Goal: Transaction & Acquisition: Purchase product/service

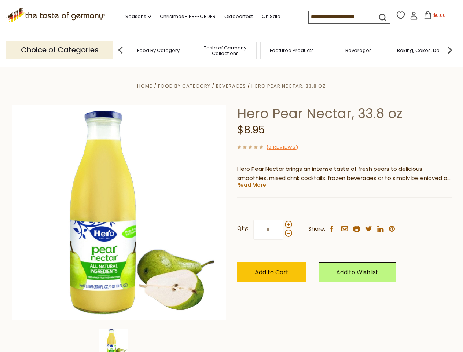
click at [231, 176] on div "Home Food By Category [GEOGRAPHIC_DATA] Hero Pear Nectar, 33.8 oz Hero Pear Nec…" at bounding box center [231, 222] width 451 height 282
click at [135, 17] on link "Seasons dropdown_arrow" at bounding box center [138, 16] width 26 height 8
click at [434, 17] on span "$0.00" at bounding box center [440, 15] width 12 height 6
click at [125, 50] on div "All Seasons Recipes Game Day [DATE] [DATE] [DATE][PERSON_NAME] [DATE] Springfes…" at bounding box center [166, 172] width 83 height 311
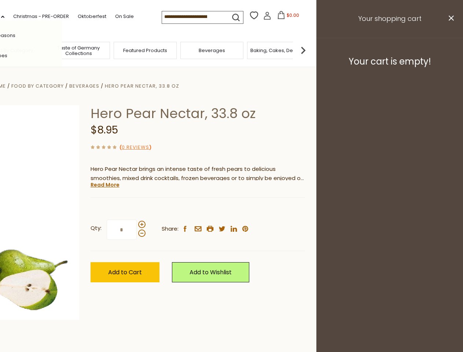
click at [311, 50] on img at bounding box center [303, 50] width 15 height 15
click at [231, 209] on div "Qty: * Share: facebook email printer twitter linkedin pinterest" at bounding box center [198, 230] width 215 height 43
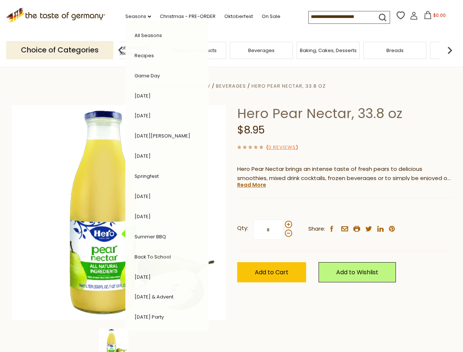
click at [119, 340] on img at bounding box center [113, 343] width 29 height 29
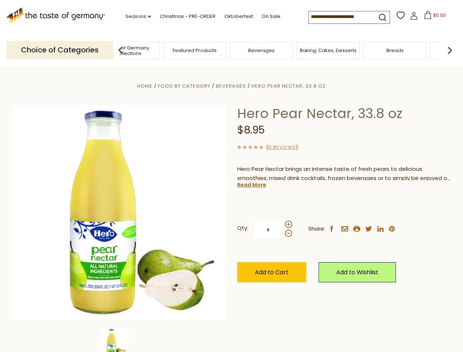
click at [119, 340] on img at bounding box center [113, 343] width 29 height 29
click at [251, 185] on link "Read More" at bounding box center [251, 184] width 29 height 7
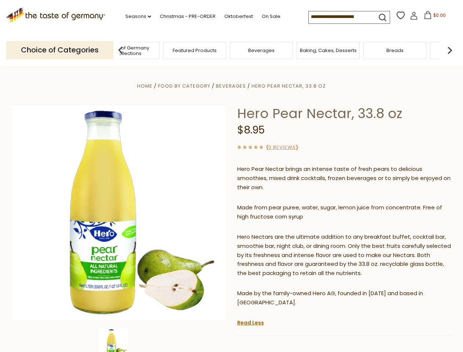
click at [288, 233] on p "Hero Nectars are the ultimate addition to any breakfast buffet, cocktail bar, s…" at bounding box center [344, 256] width 215 height 46
